Goal: Find specific page/section: Find specific page/section

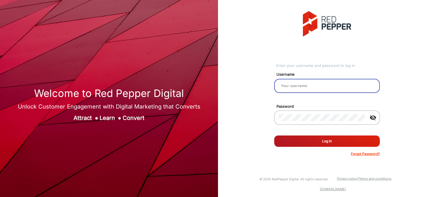
click at [341, 87] on input "email" at bounding box center [327, 86] width 96 height 7
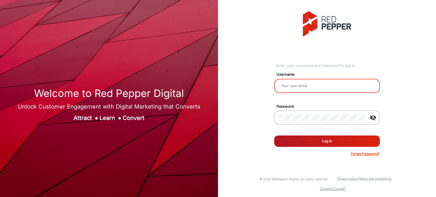
type input "Rachael"
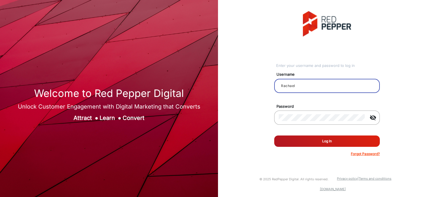
click at [335, 140] on button "Log In" at bounding box center [327, 141] width 106 height 11
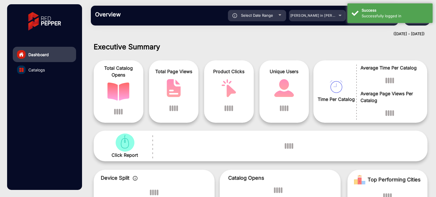
scroll to position [4, 0]
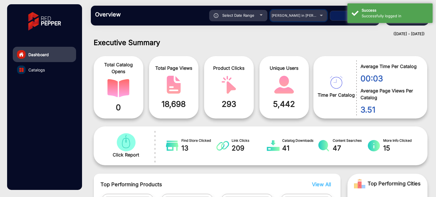
click at [310, 16] on span "[PERSON_NAME] in [PERSON_NAME]" at bounding box center [303, 15] width 63 height 4
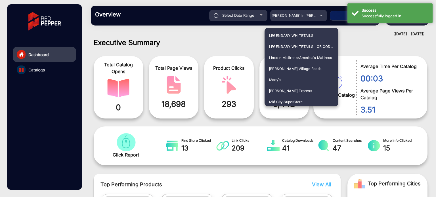
scroll to position [991, 0]
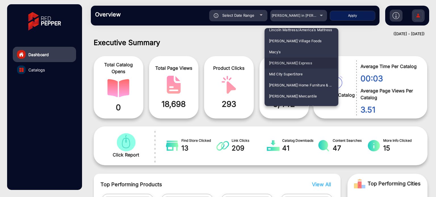
click at [291, 63] on span "[PERSON_NAME] Express" at bounding box center [290, 63] width 43 height 11
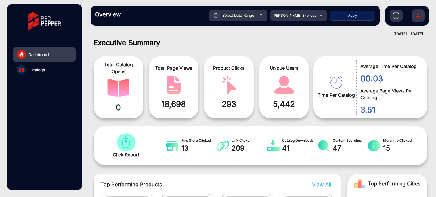
click at [350, 18] on button "Apply" at bounding box center [352, 16] width 45 height 10
type input "[DATE]"
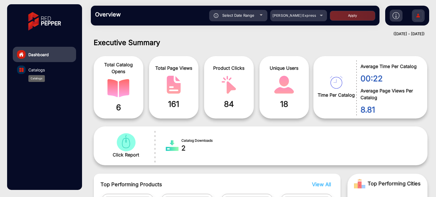
click at [41, 72] on span "Catalogs" at bounding box center [36, 70] width 16 height 6
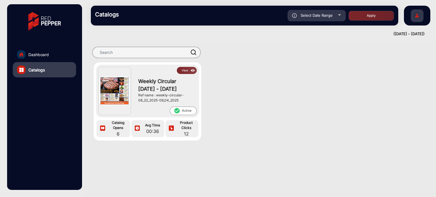
click at [186, 67] on button "View" at bounding box center [187, 70] width 20 height 7
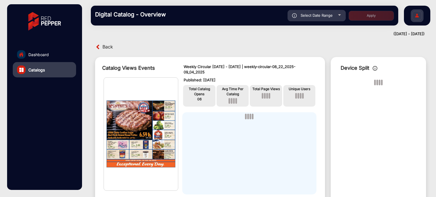
scroll to position [4, 0]
